Goal: Task Accomplishment & Management: Complete application form

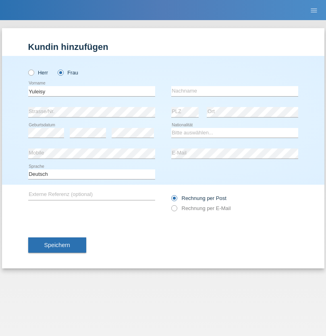
type input "Yuleisy"
click at [234, 91] on input "text" at bounding box center [234, 91] width 127 height 10
type input "[PERSON_NAME]"
select select "CH"
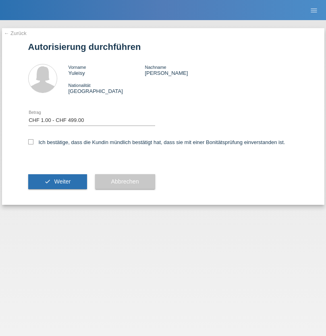
select select "1"
checkbox input "true"
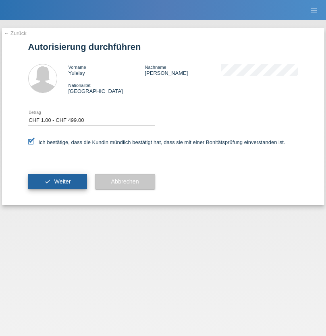
click at [57, 182] on span "Weiter" at bounding box center [62, 181] width 17 height 6
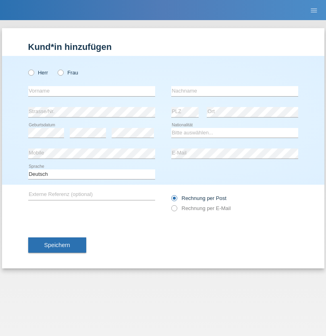
radio input "true"
select select "CH"
radio input "true"
click at [91, 91] on input "text" at bounding box center [91, 91] width 127 height 10
type input "[PERSON_NAME]"
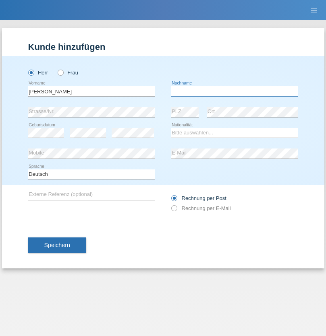
click at [234, 91] on input "text" at bounding box center [234, 91] width 127 height 10
type input "Kappelmayer"
select select "MG"
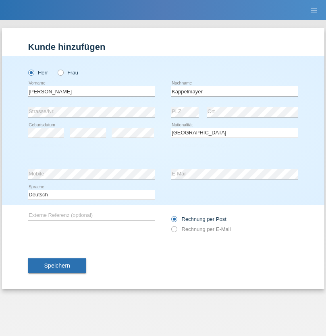
select select "C"
select select "30"
select select "08"
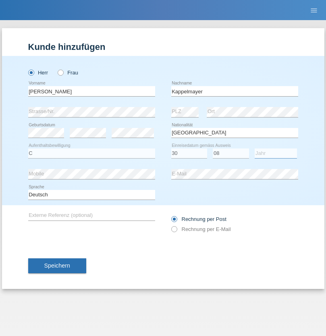
select select "2021"
select select "en"
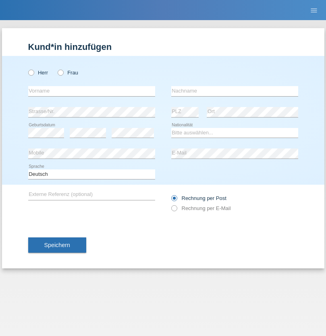
radio input "true"
click at [91, 91] on input "text" at bounding box center [91, 91] width 127 height 10
type input "firat"
click at [234, 91] on input "text" at bounding box center [234, 91] width 127 height 10
type input "kara"
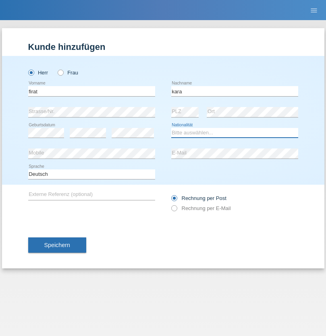
select select "CH"
radio input "true"
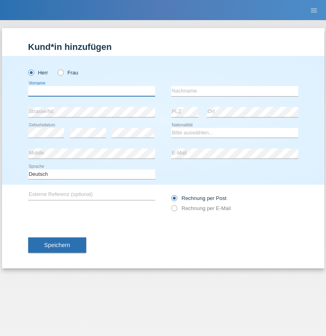
click at [91, 91] on input "text" at bounding box center [91, 91] width 127 height 10
type input "[PERSON_NAME]"
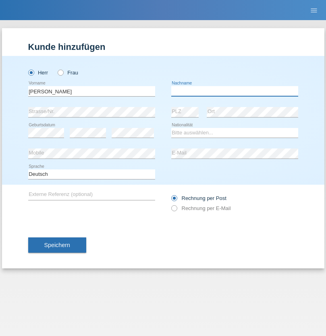
click at [234, 91] on input "text" at bounding box center [234, 91] width 127 height 10
type input "Panda nzinga"
select select "MN"
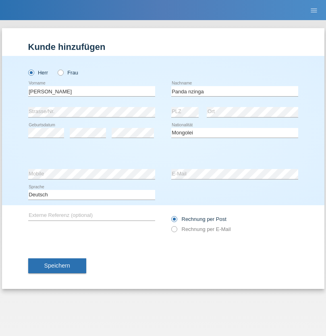
select select "C"
select select "28"
select select "11"
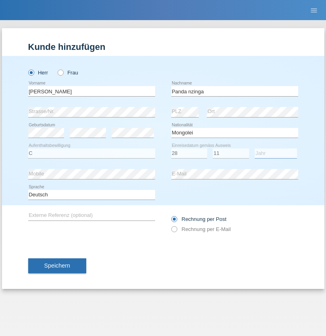
select select "2001"
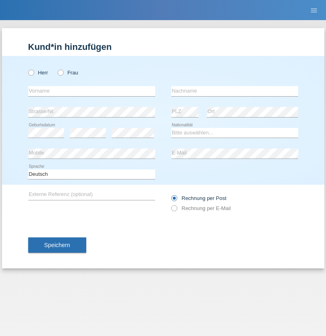
radio input "true"
select select "HU"
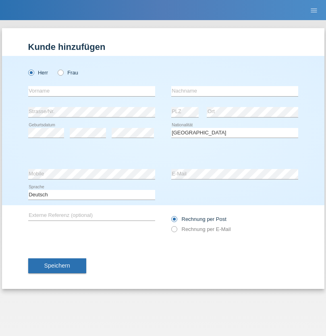
select select "C"
select select "30"
select select "10"
select select "2021"
